Goal: Task Accomplishment & Management: Use online tool/utility

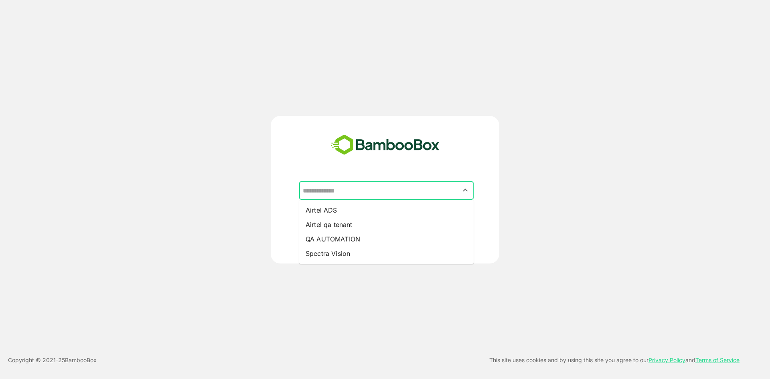
click at [333, 191] on input "text" at bounding box center [386, 190] width 171 height 15
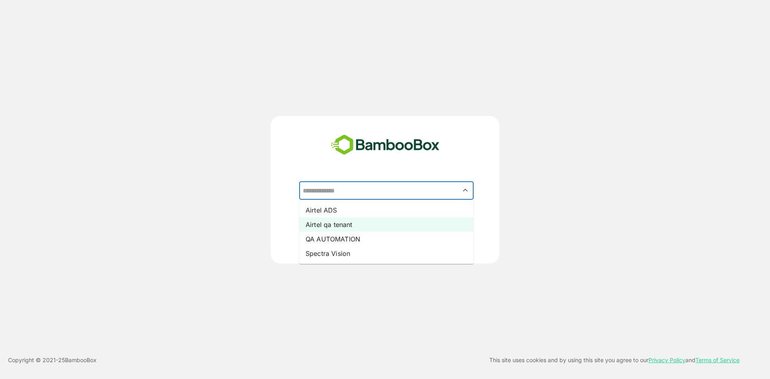
click at [331, 219] on li "Airtel qa tenant" at bounding box center [386, 224] width 174 height 14
type input "**********"
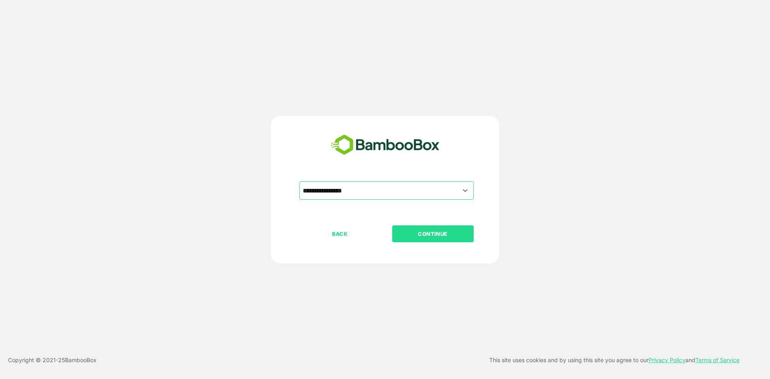
click at [427, 230] on p "CONTINUE" at bounding box center [433, 233] width 80 height 9
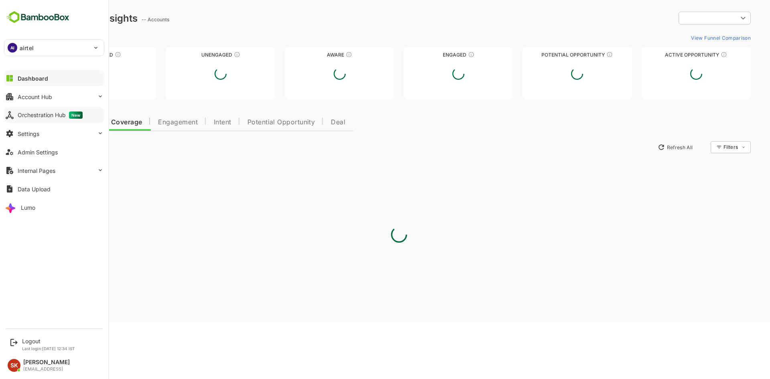
click at [52, 111] on div "Orchestration Hub New" at bounding box center [50, 114] width 65 height 7
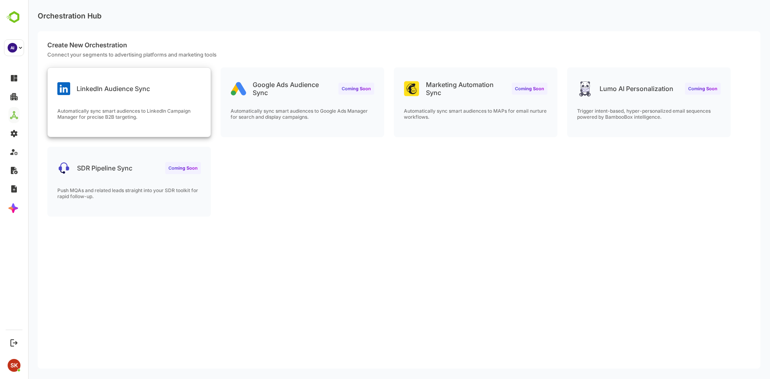
click at [170, 105] on div "LinkedIn Audience Sync Automatically sync smart audiences to LinkedIn Campaign …" at bounding box center [129, 102] width 163 height 69
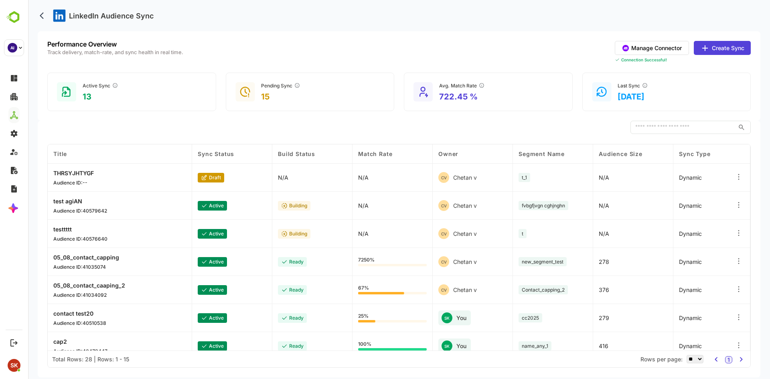
click at [724, 49] on button "Create Sync" at bounding box center [722, 48] width 57 height 14
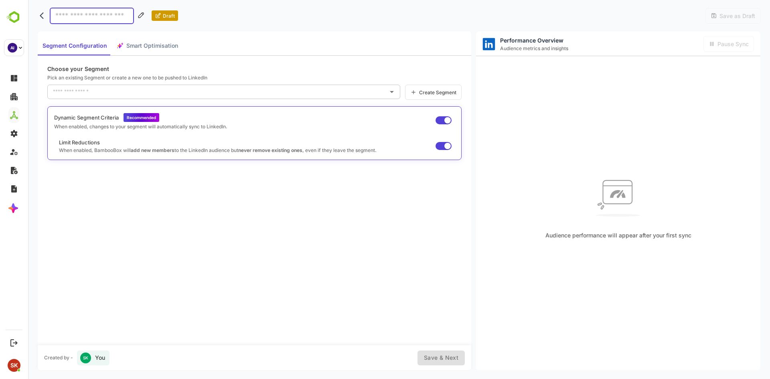
click at [225, 296] on div "Choose your Segment Pick an existing Segment or create a new one to be pushed t…" at bounding box center [254, 200] width 433 height 289
